Goal: Transaction & Acquisition: Purchase product/service

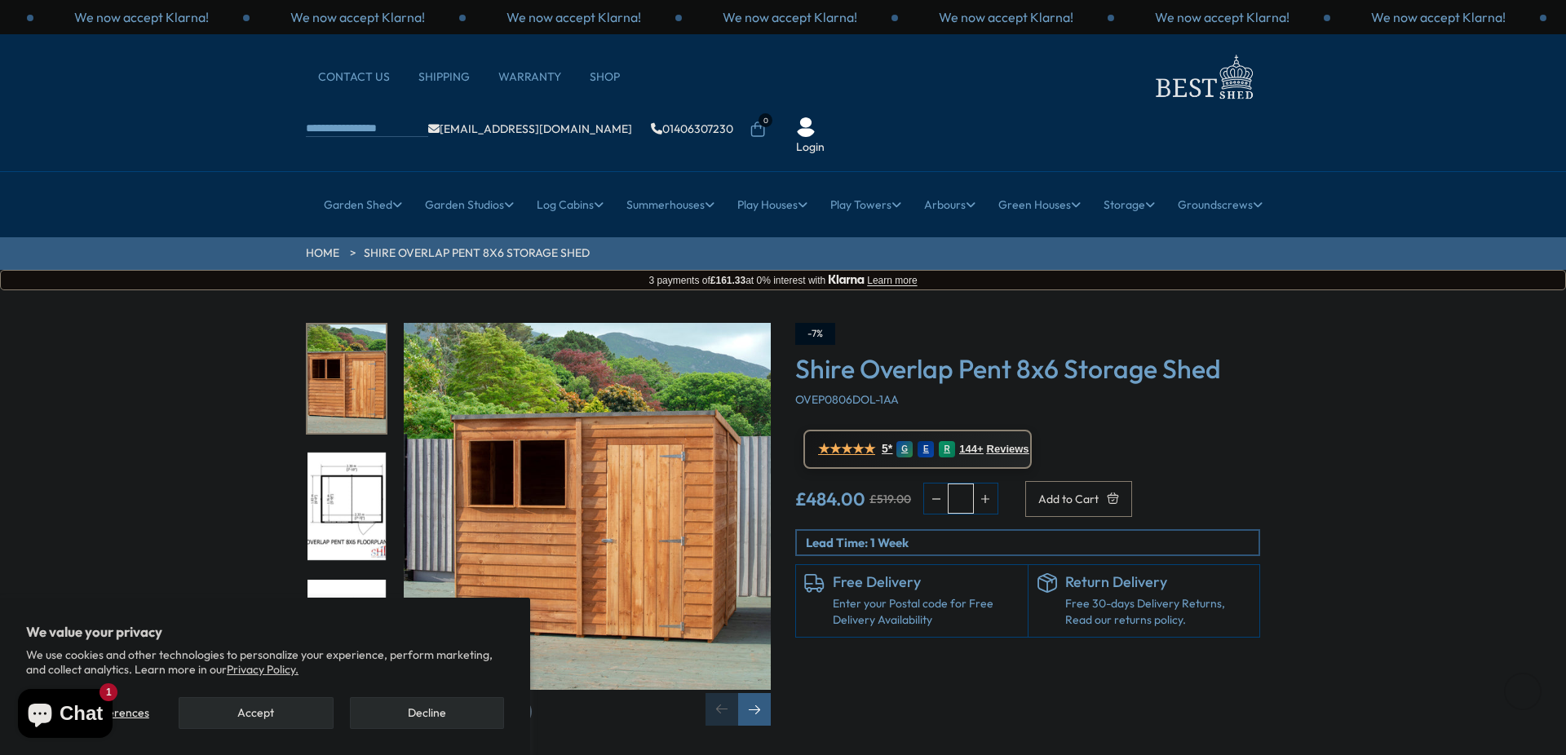
click at [370, 453] on img "2 / 9" at bounding box center [347, 507] width 78 height 108
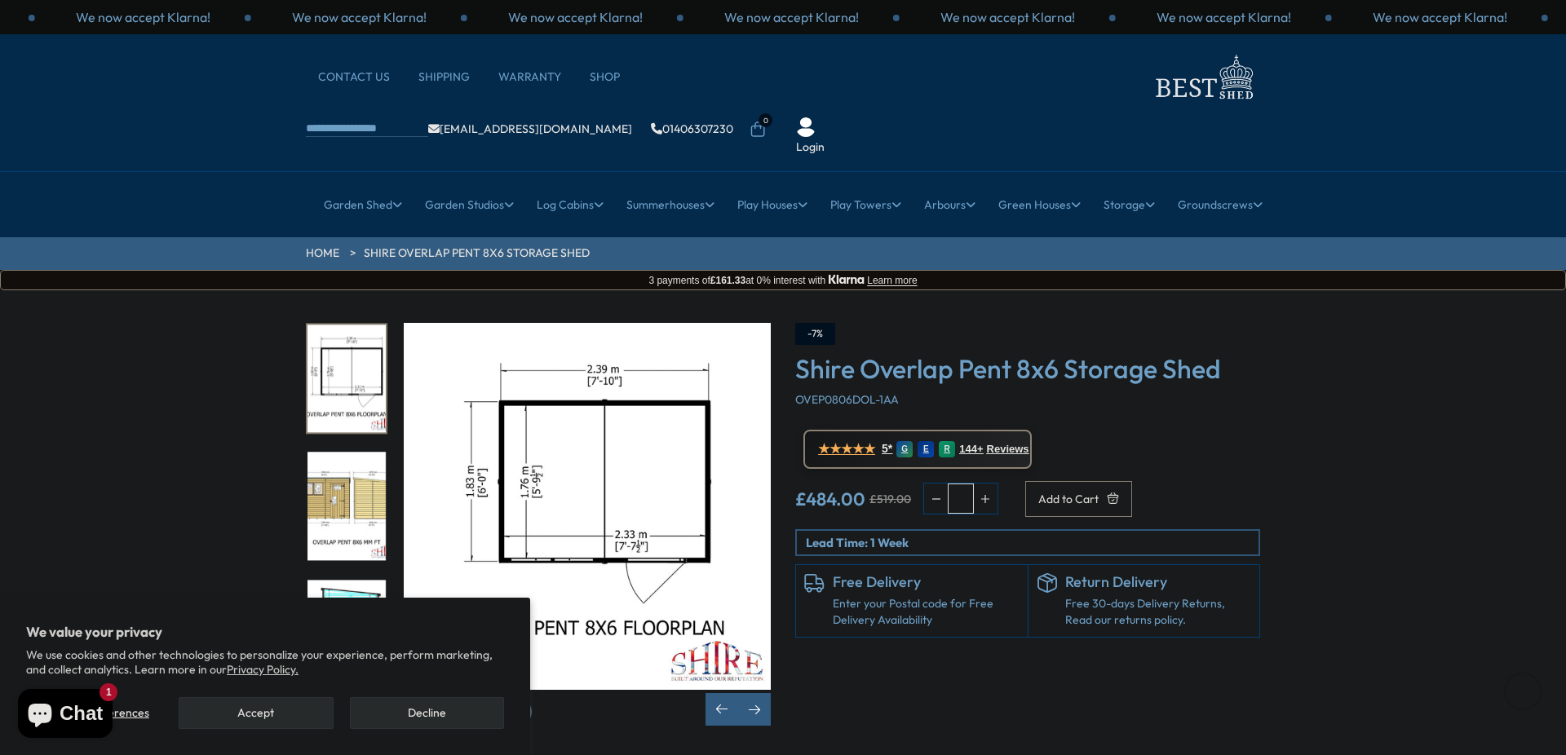
click at [348, 476] on img "3 / 9" at bounding box center [347, 507] width 78 height 108
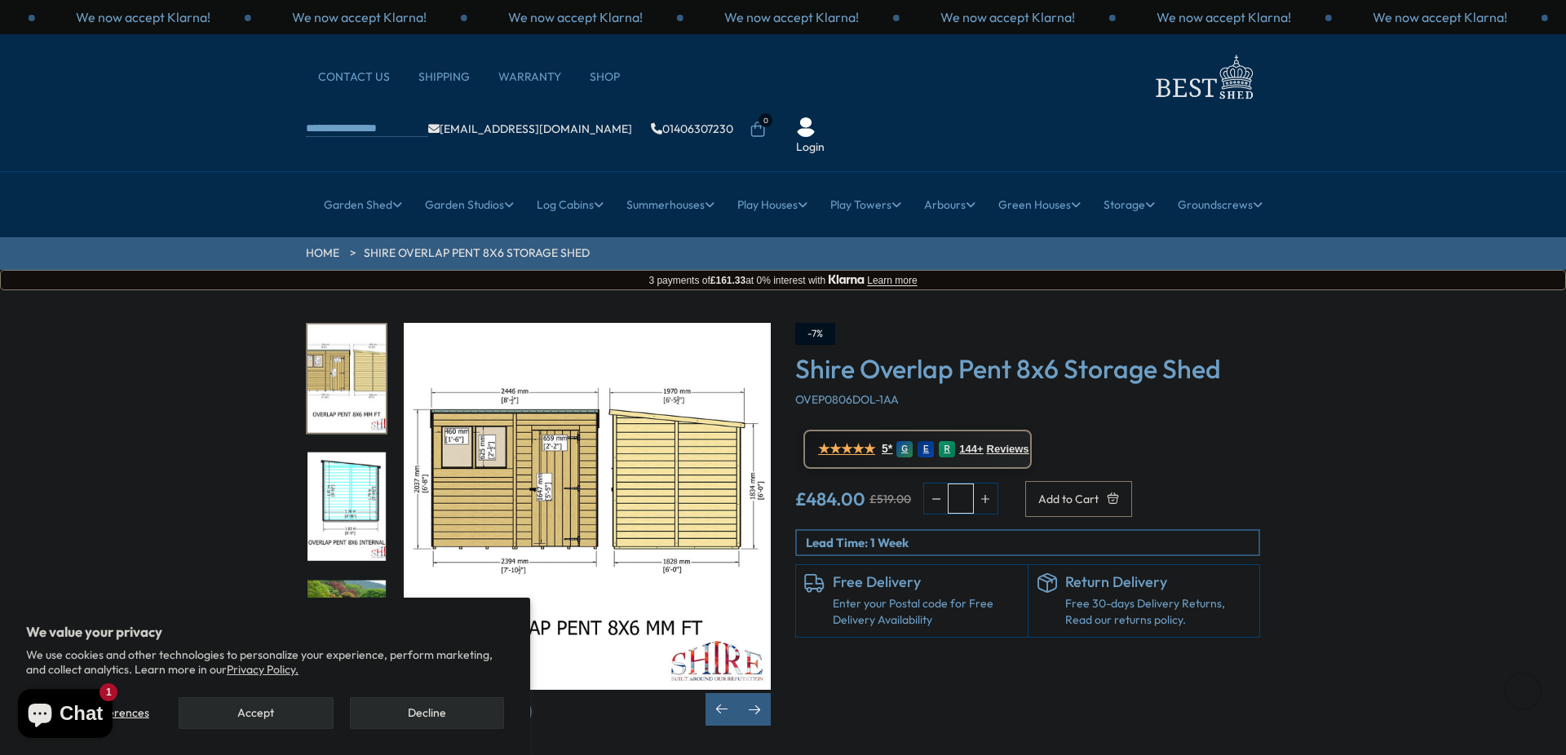
click at [350, 580] on img "5 / 9" at bounding box center [347, 634] width 78 height 108
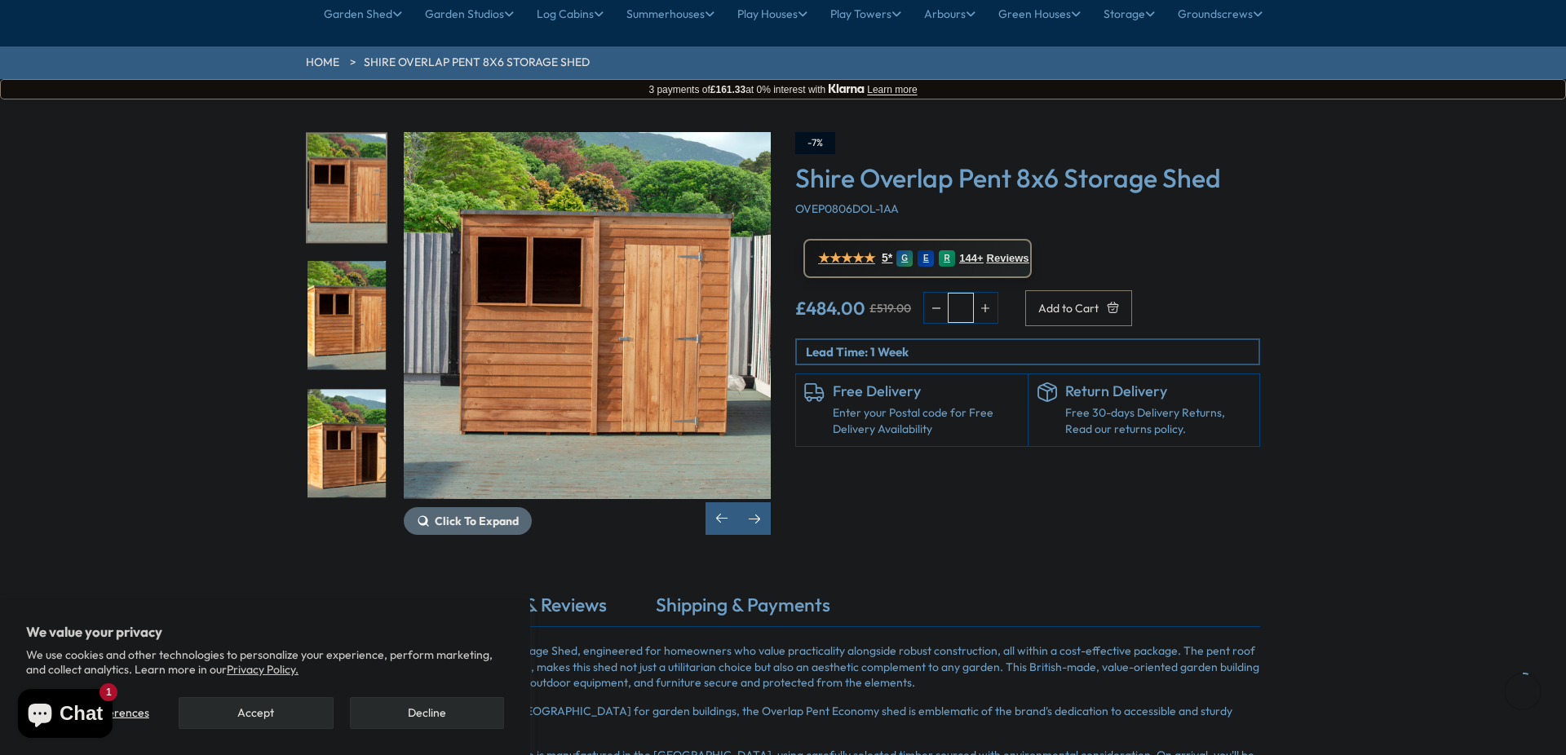
scroll to position [206, 0]
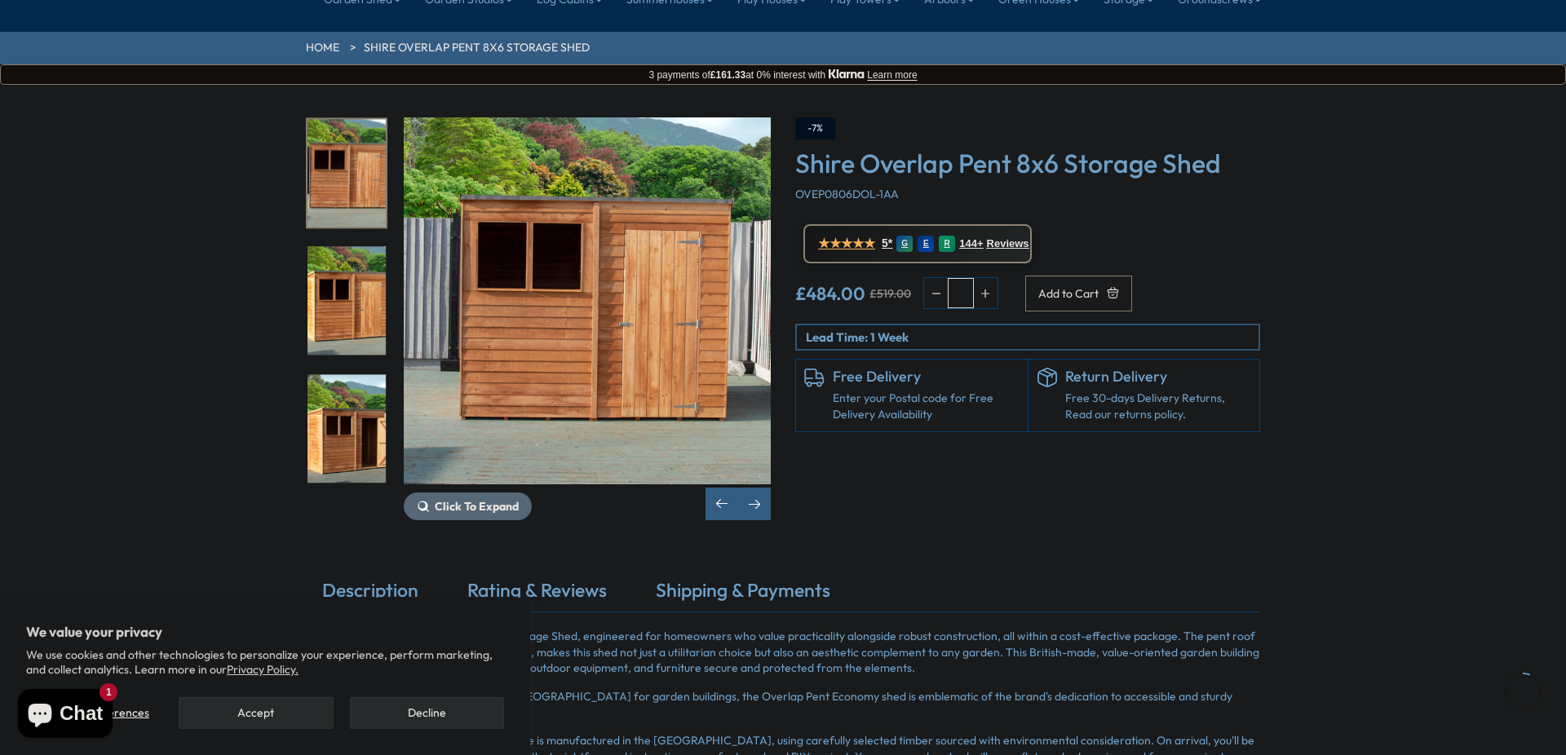
click at [336, 378] on img "7 / 9" at bounding box center [347, 428] width 78 height 108
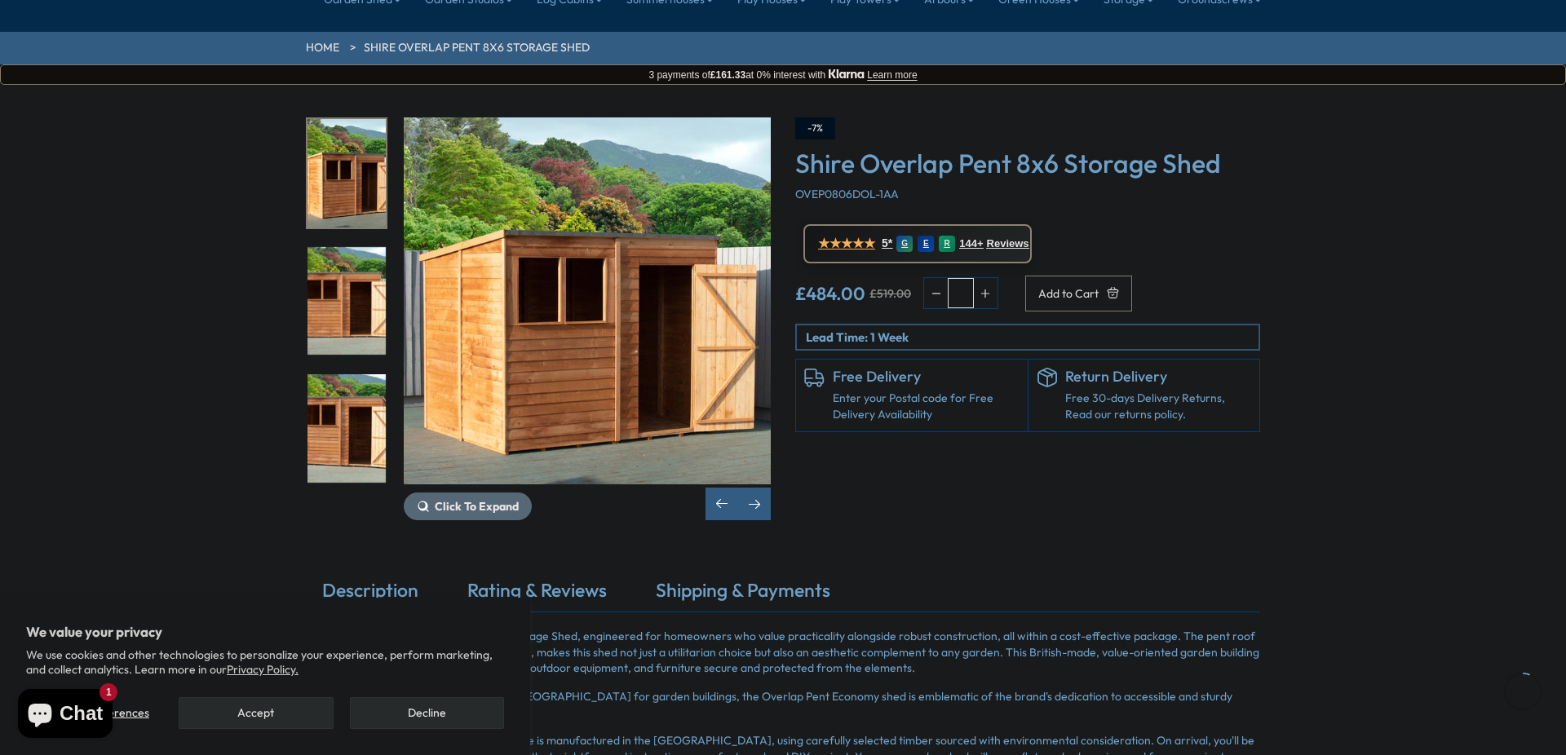
click at [347, 247] on img "8 / 9" at bounding box center [347, 301] width 78 height 108
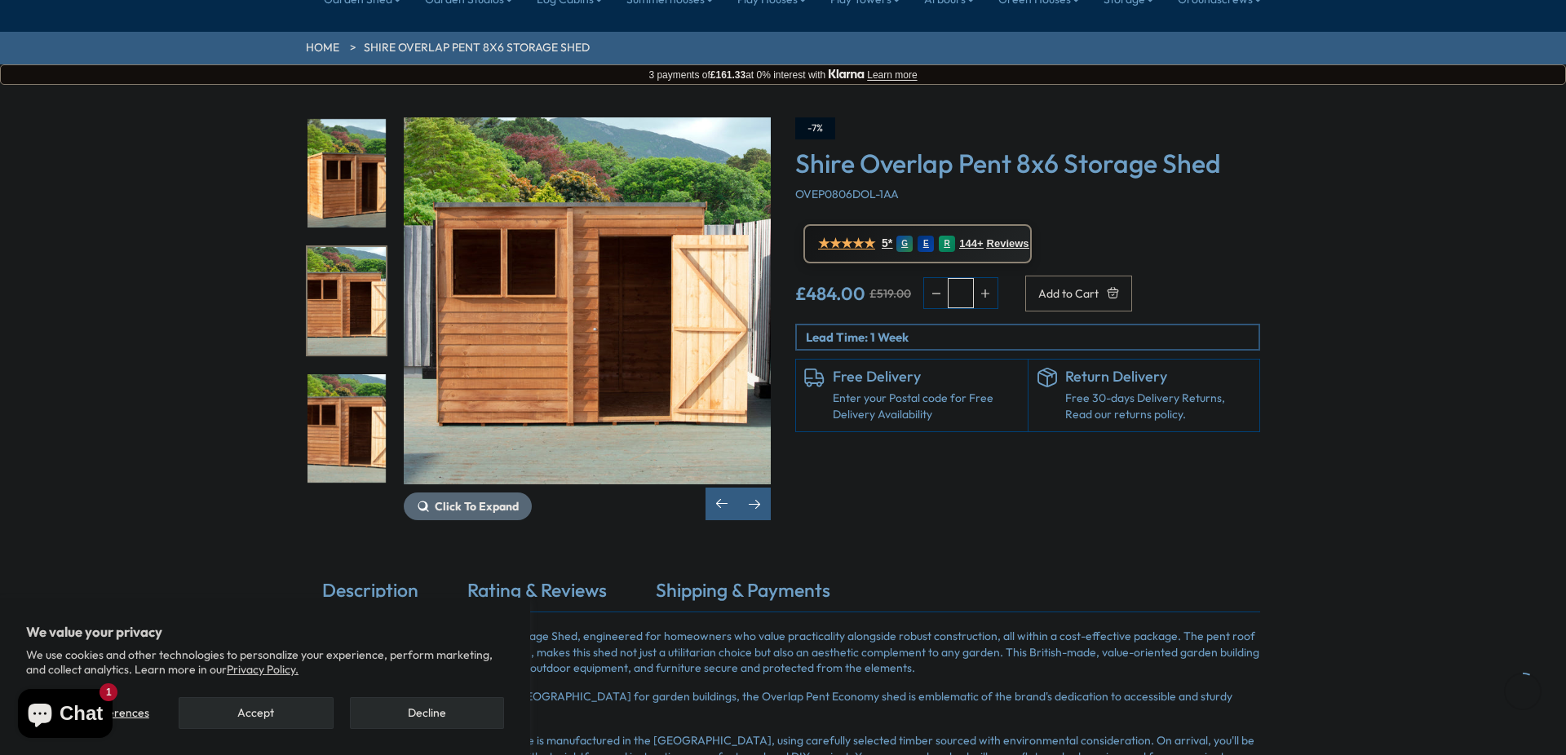
click at [351, 134] on img "7 / 9" at bounding box center [347, 173] width 78 height 108
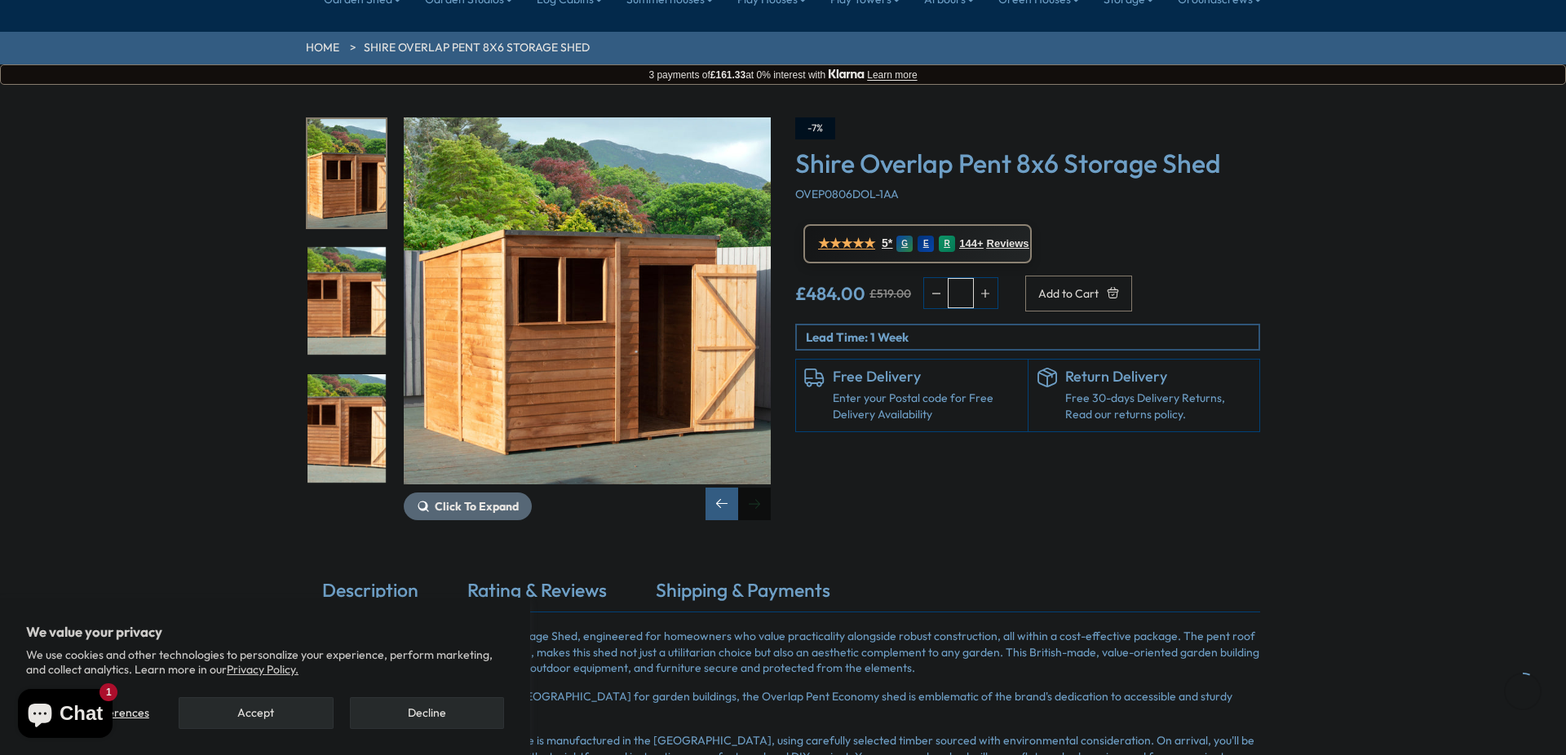
click at [759, 488] on div "Next slide" at bounding box center [754, 504] width 33 height 33
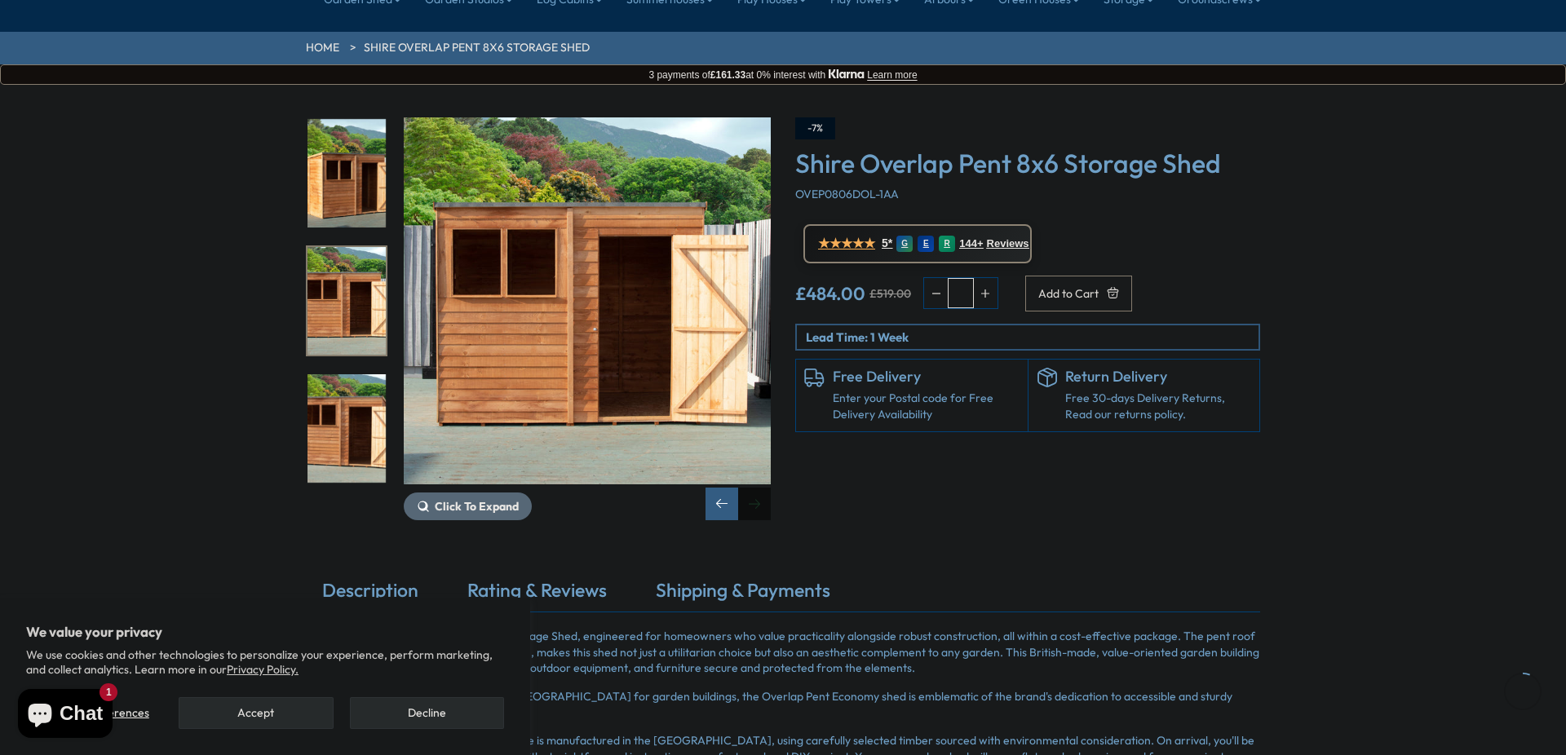
click at [759, 488] on div "Next slide" at bounding box center [754, 504] width 33 height 33
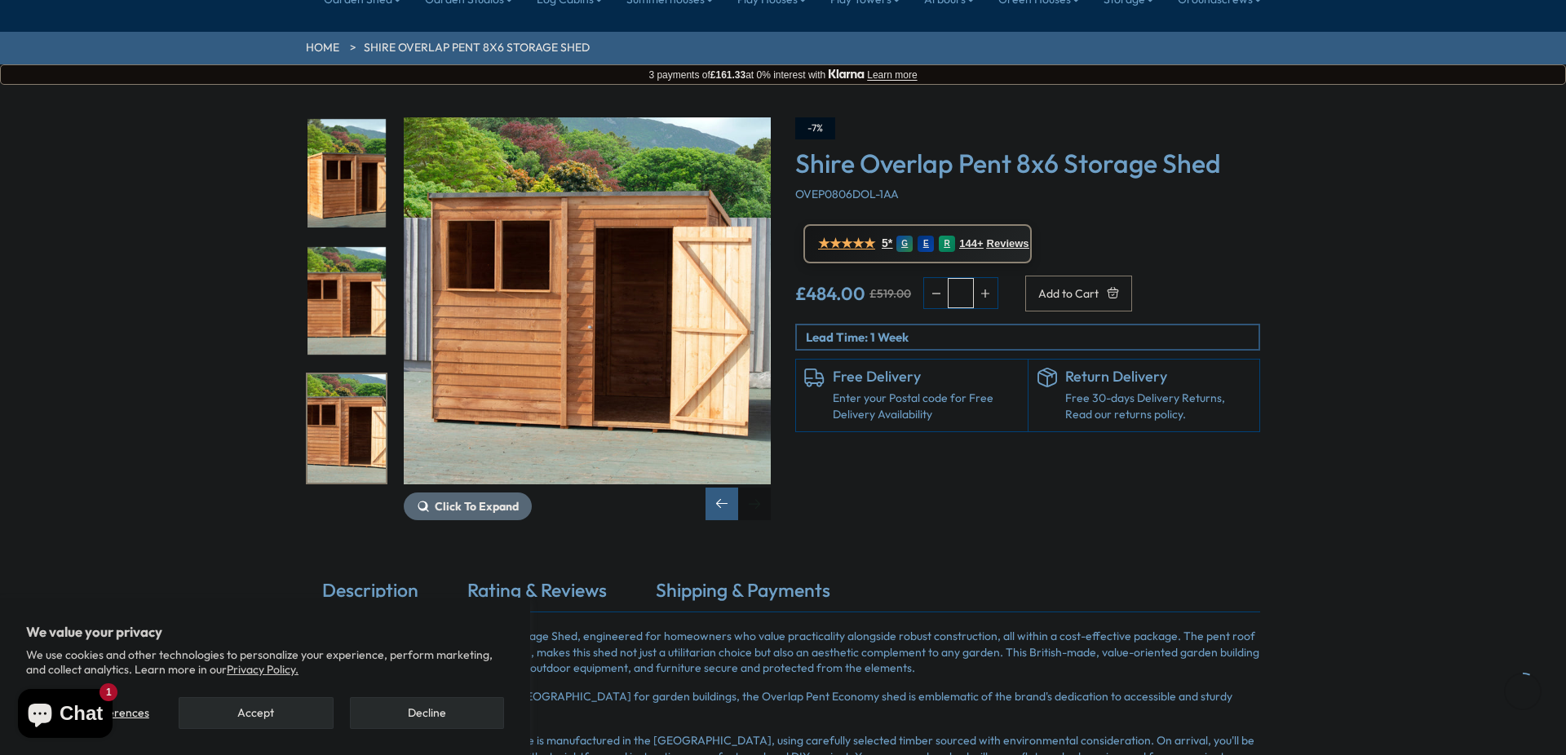
click at [759, 488] on div "Next slide" at bounding box center [754, 504] width 33 height 33
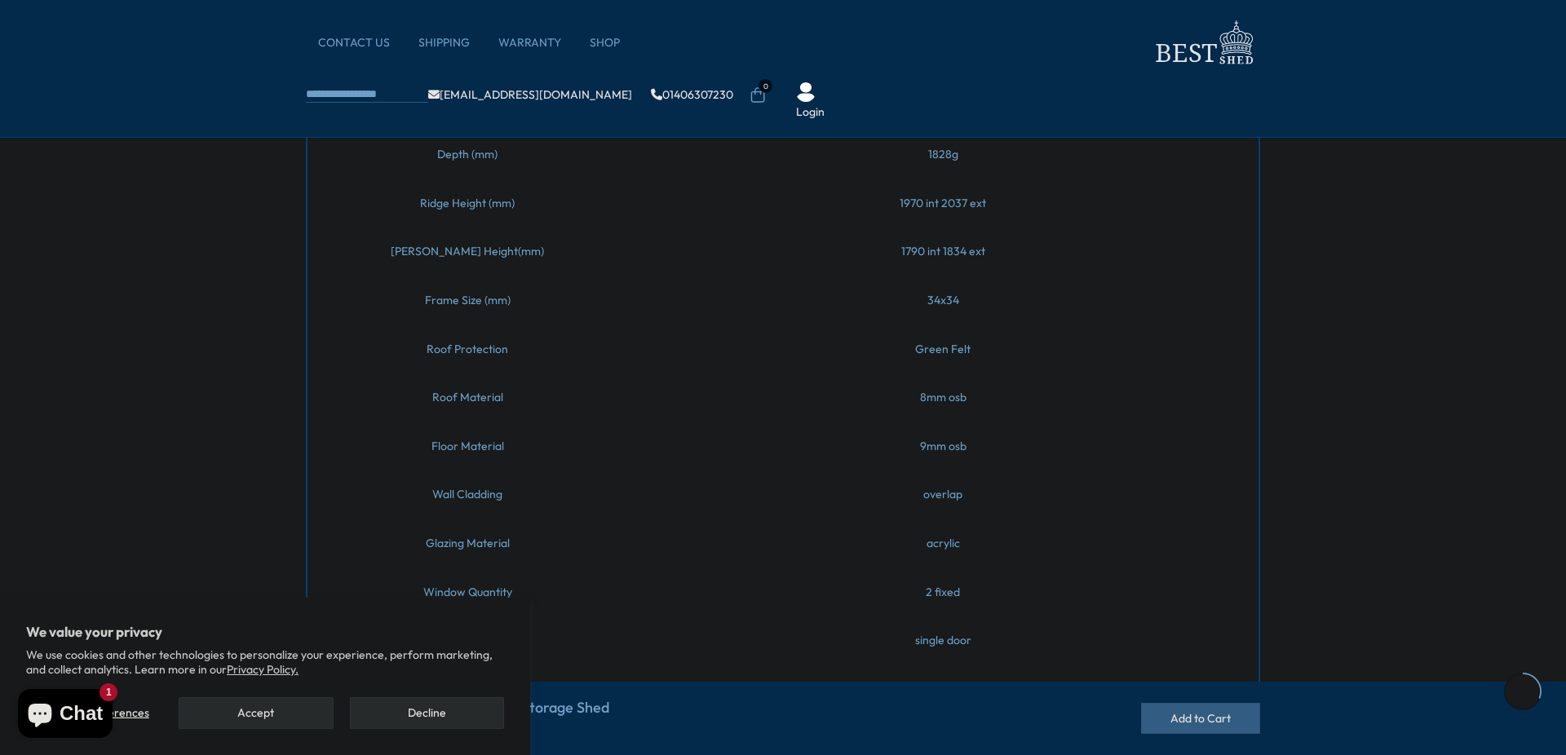
scroll to position [1028, 0]
